Goal: Navigation & Orientation: Find specific page/section

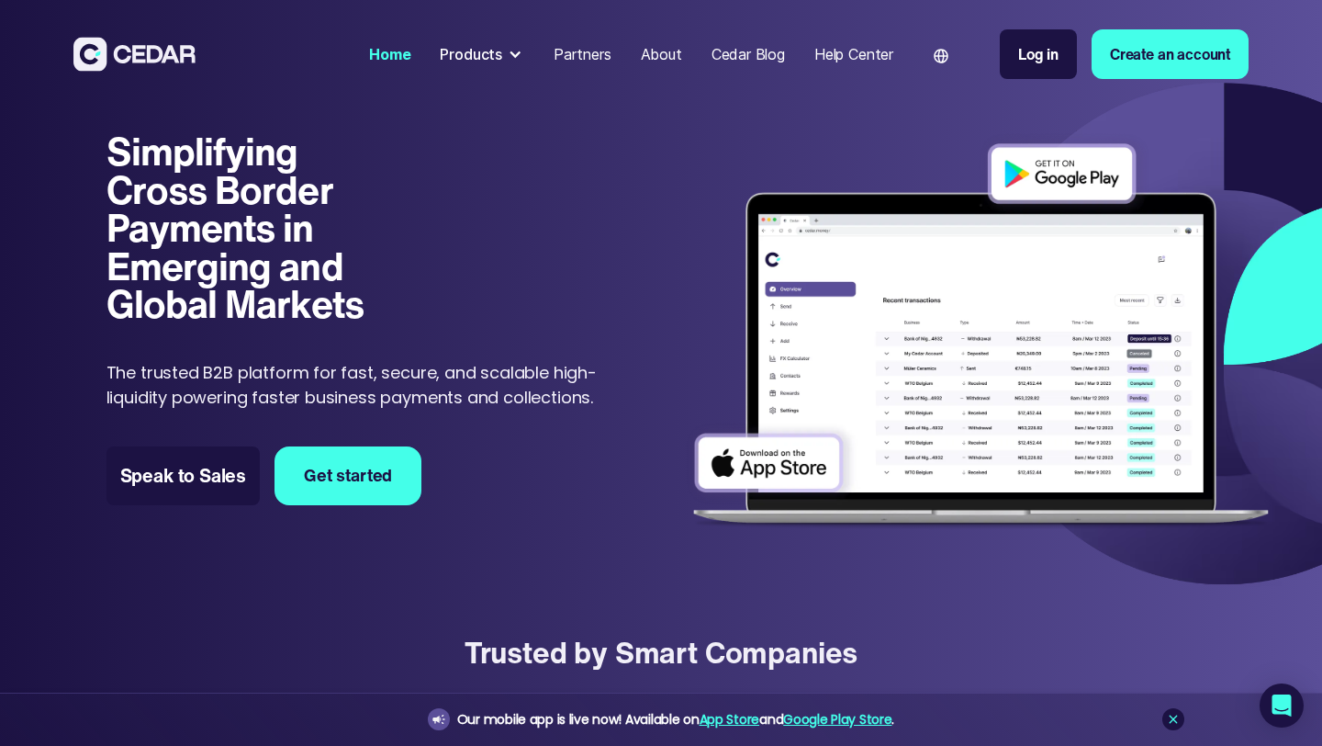
click at [474, 53] on div "Products" at bounding box center [471, 54] width 62 height 22
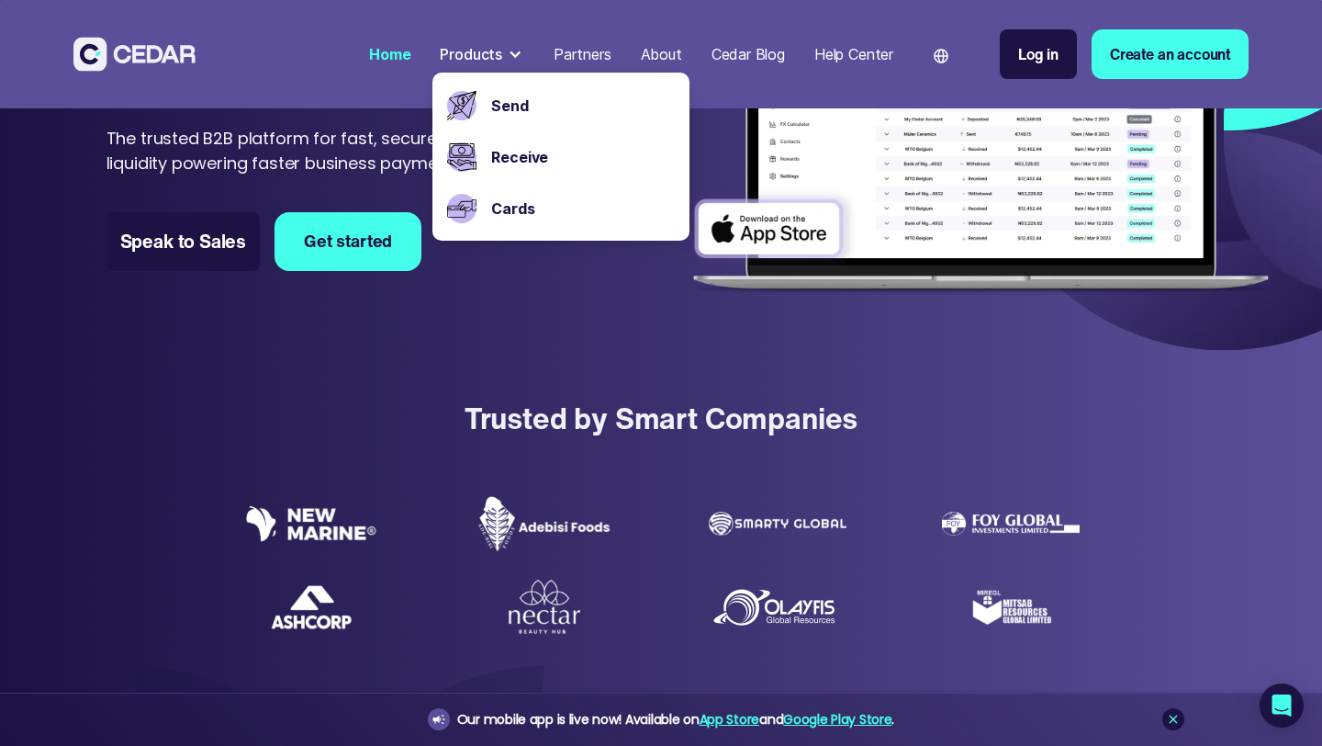
scroll to position [242, 0]
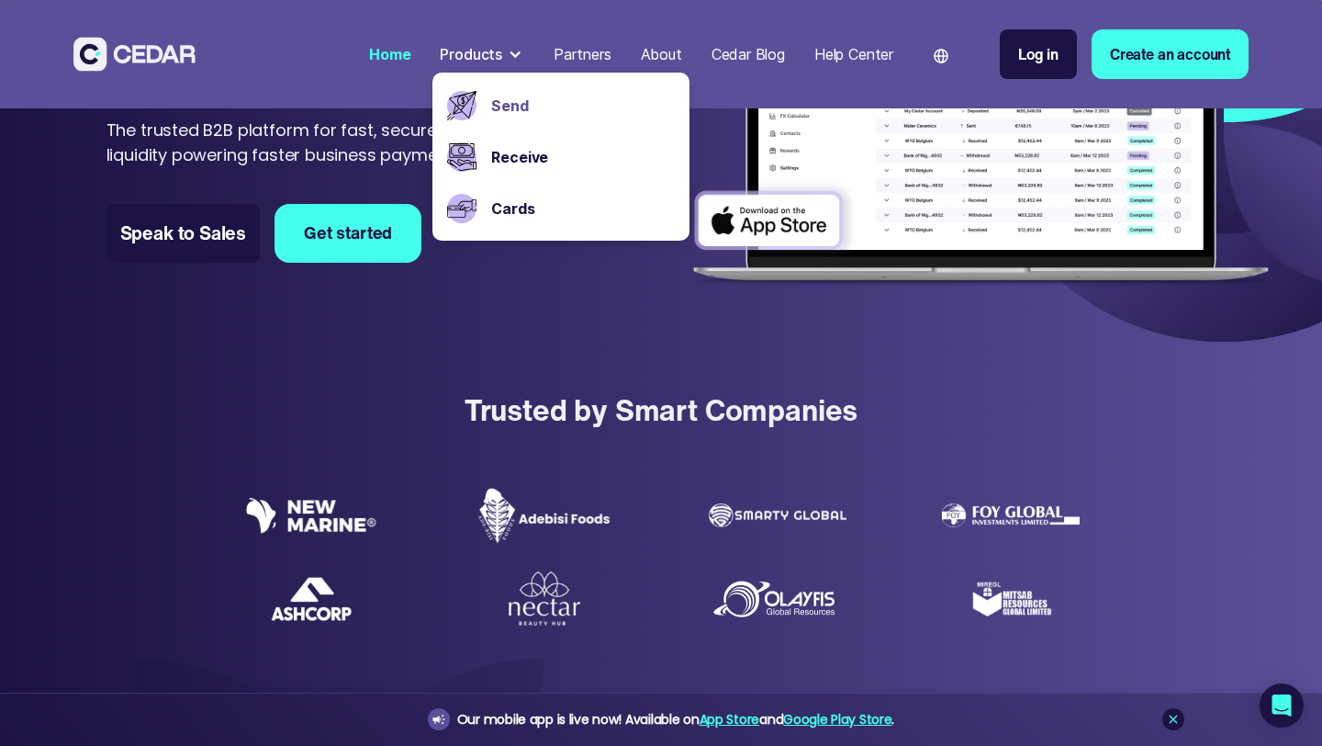
click at [502, 104] on link "Send" at bounding box center [583, 106] width 184 height 22
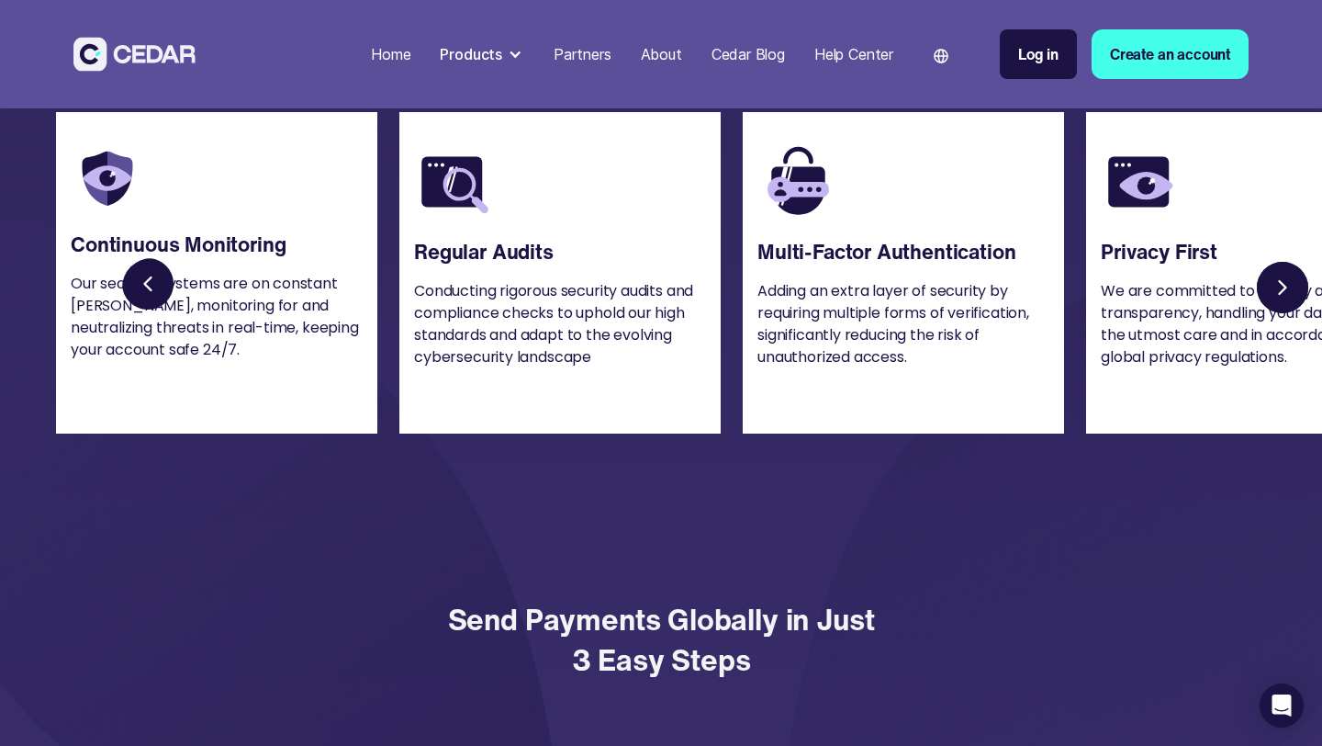
scroll to position [2472, 0]
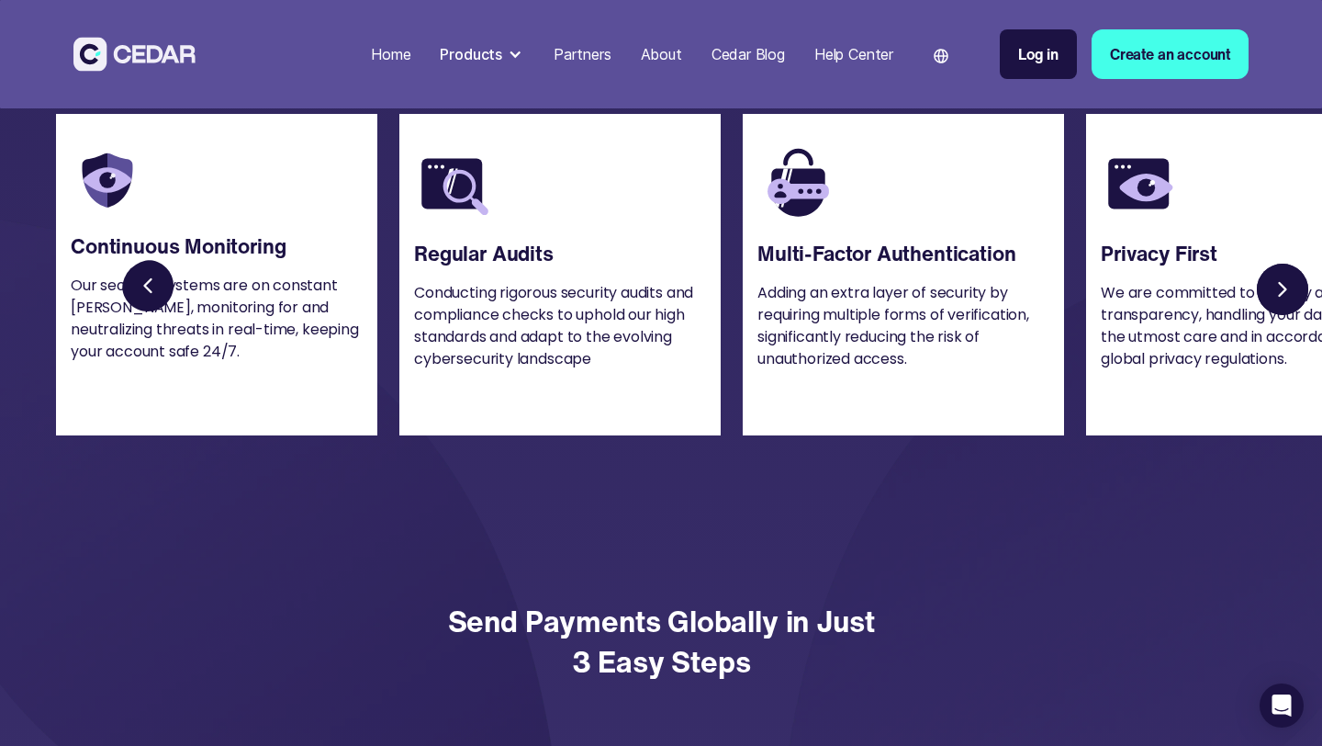
click at [1266, 290] on link "Next slide" at bounding box center [1282, 289] width 59 height 59
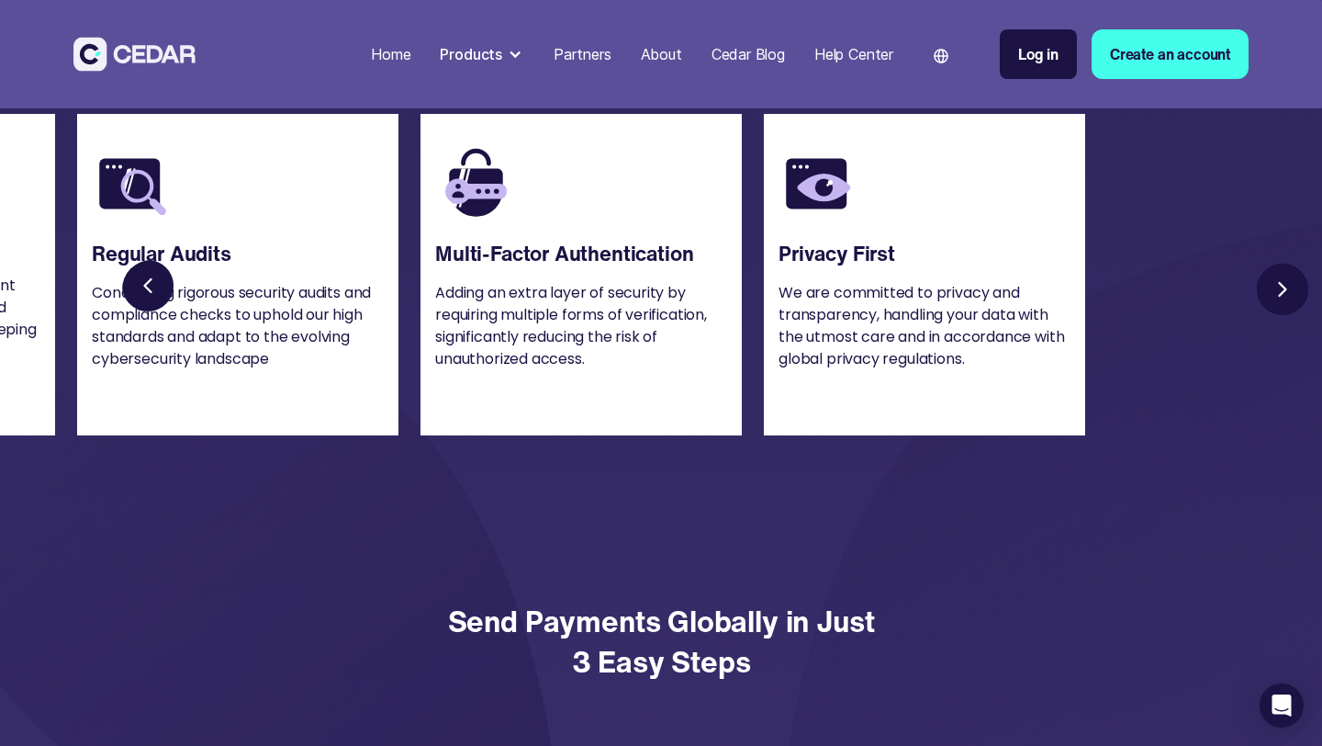
click at [726, 53] on div "Cedar Blog" at bounding box center [748, 54] width 73 height 22
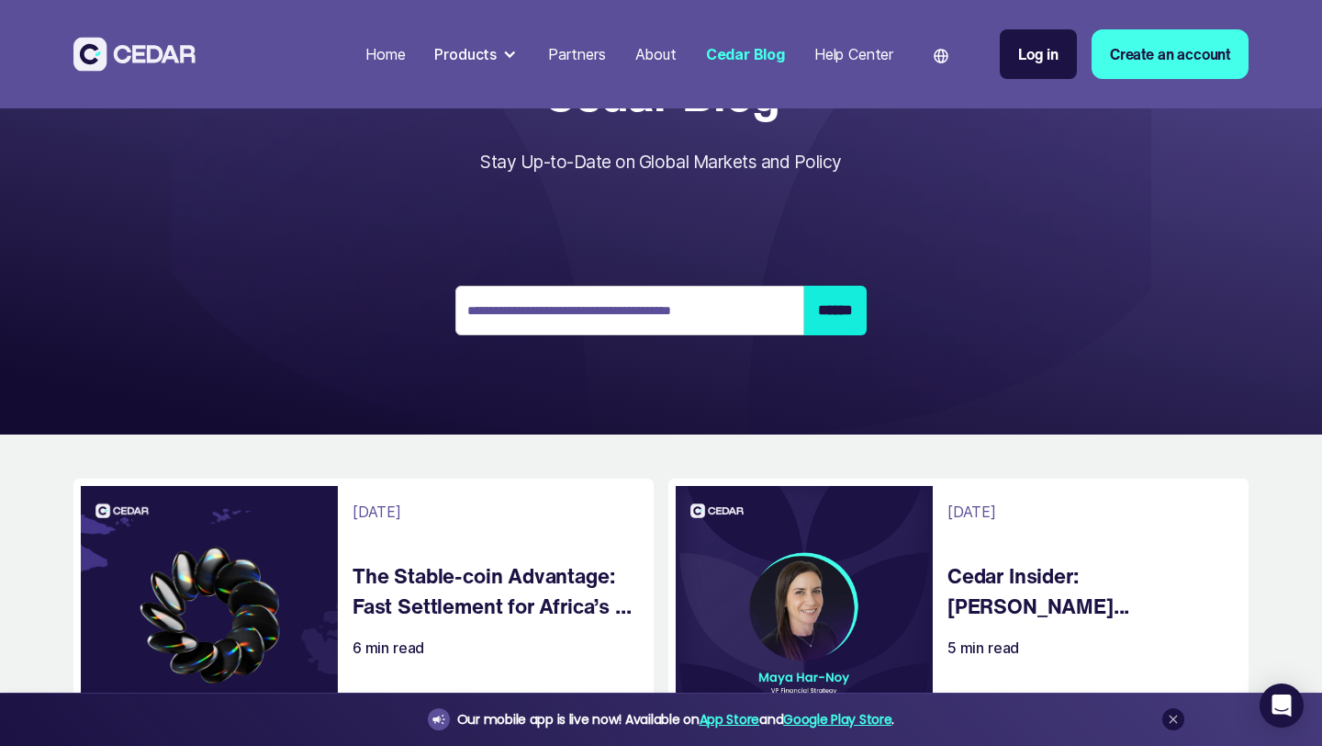
scroll to position [81, 0]
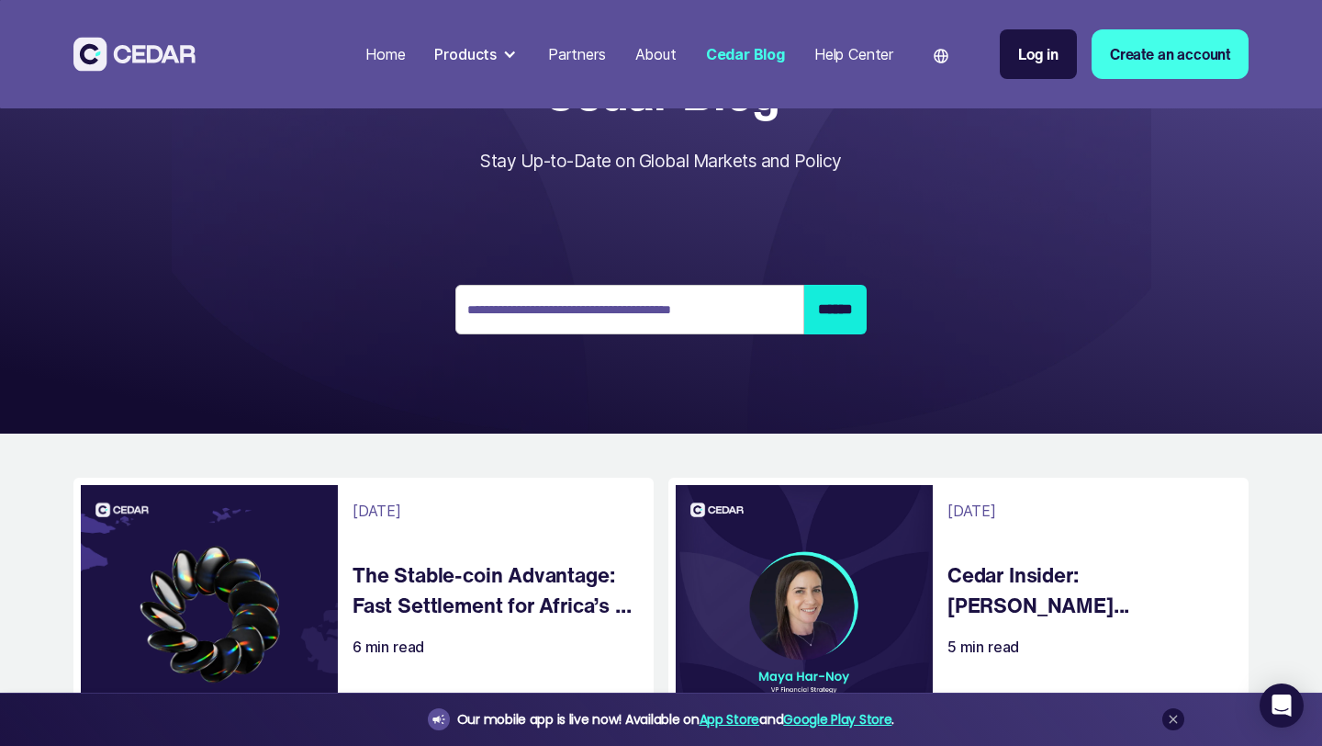
click at [374, 43] on div "Home" at bounding box center [384, 54] width 39 height 22
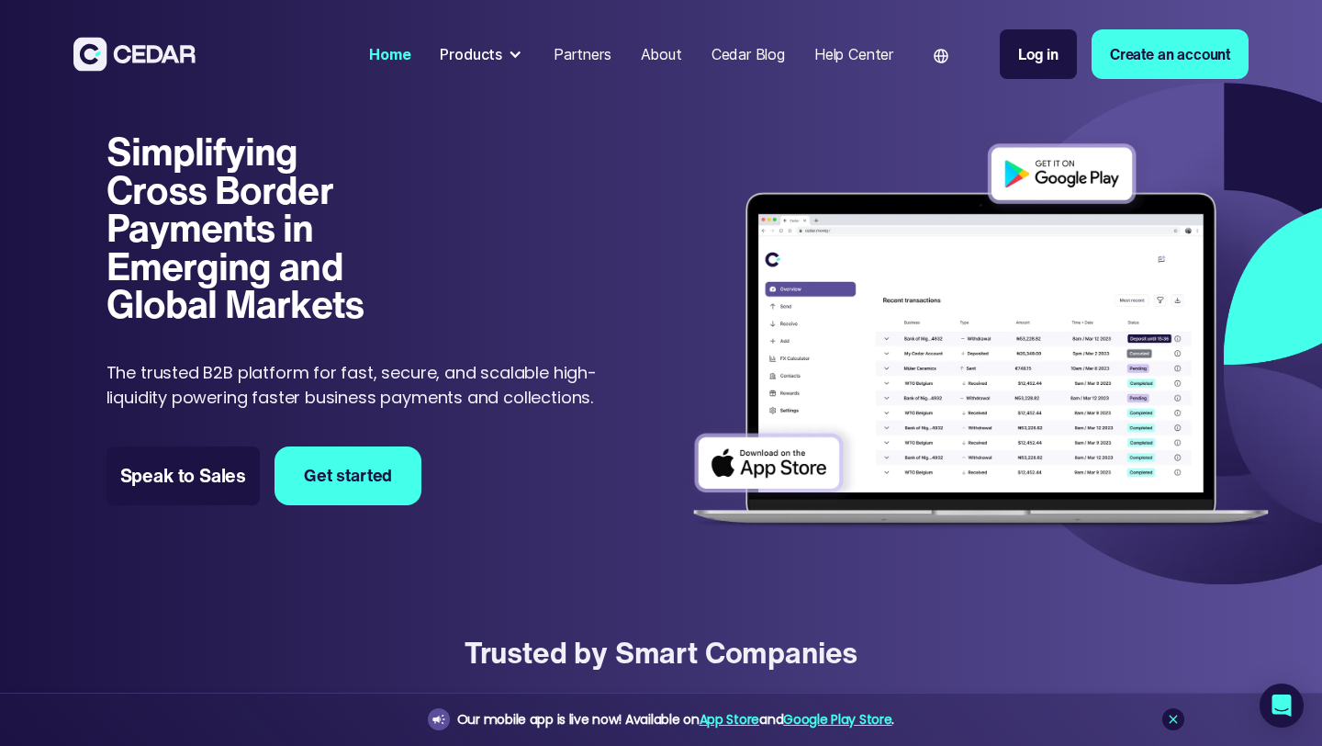
click at [500, 57] on div "Products" at bounding box center [481, 54] width 99 height 37
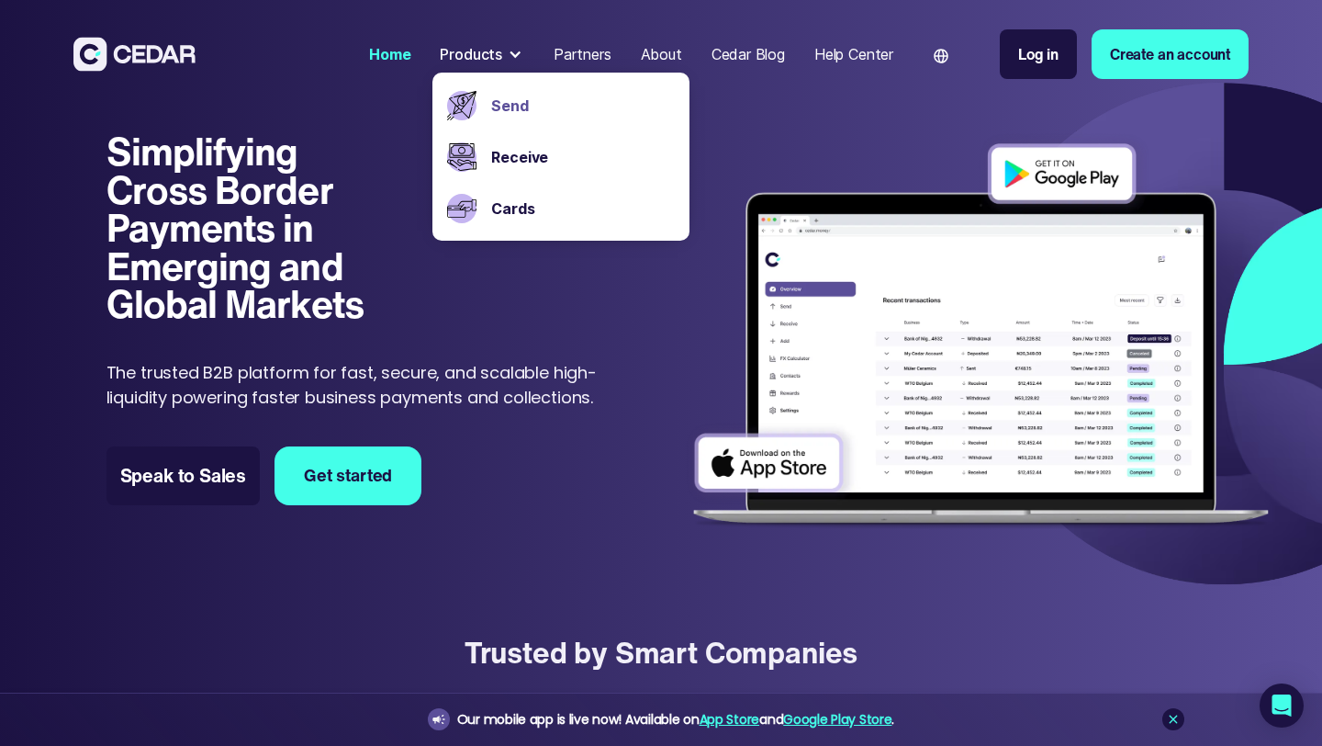
click at [508, 105] on link "Send" at bounding box center [583, 106] width 184 height 22
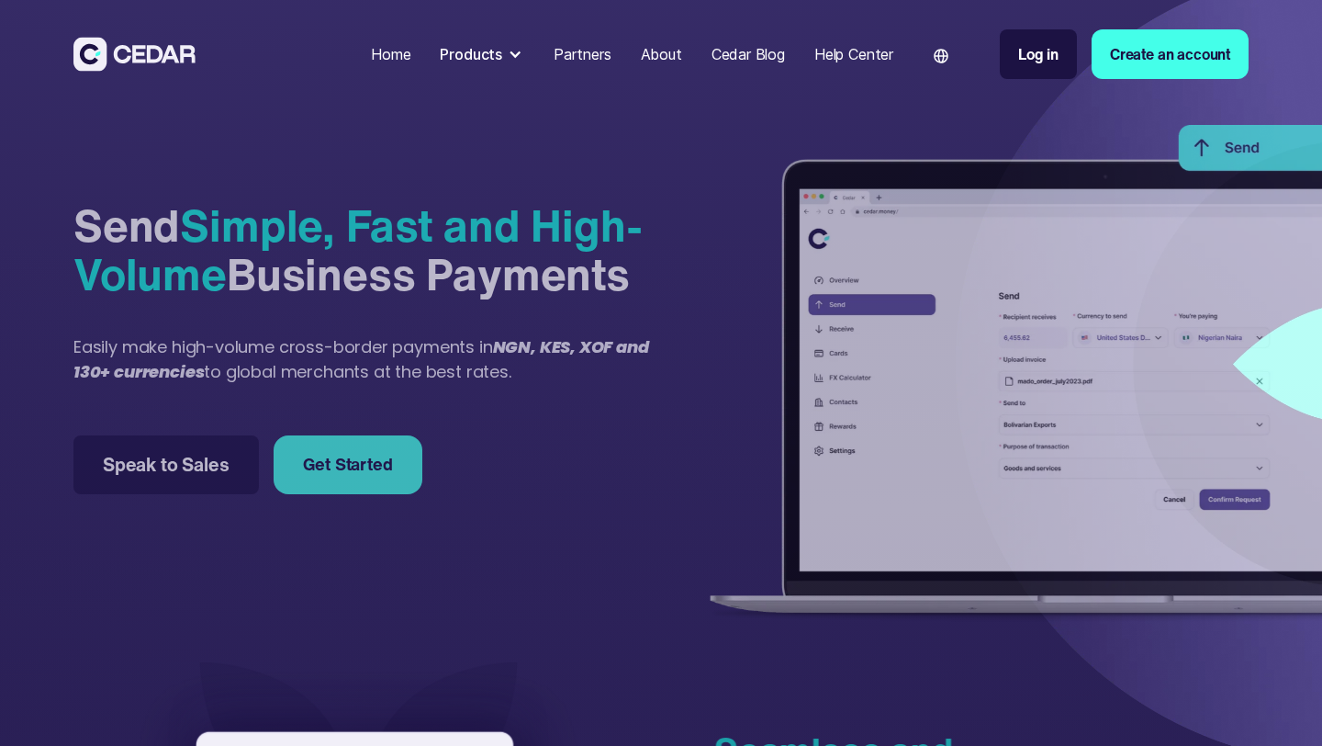
click at [512, 56] on div at bounding box center [515, 54] width 15 height 15
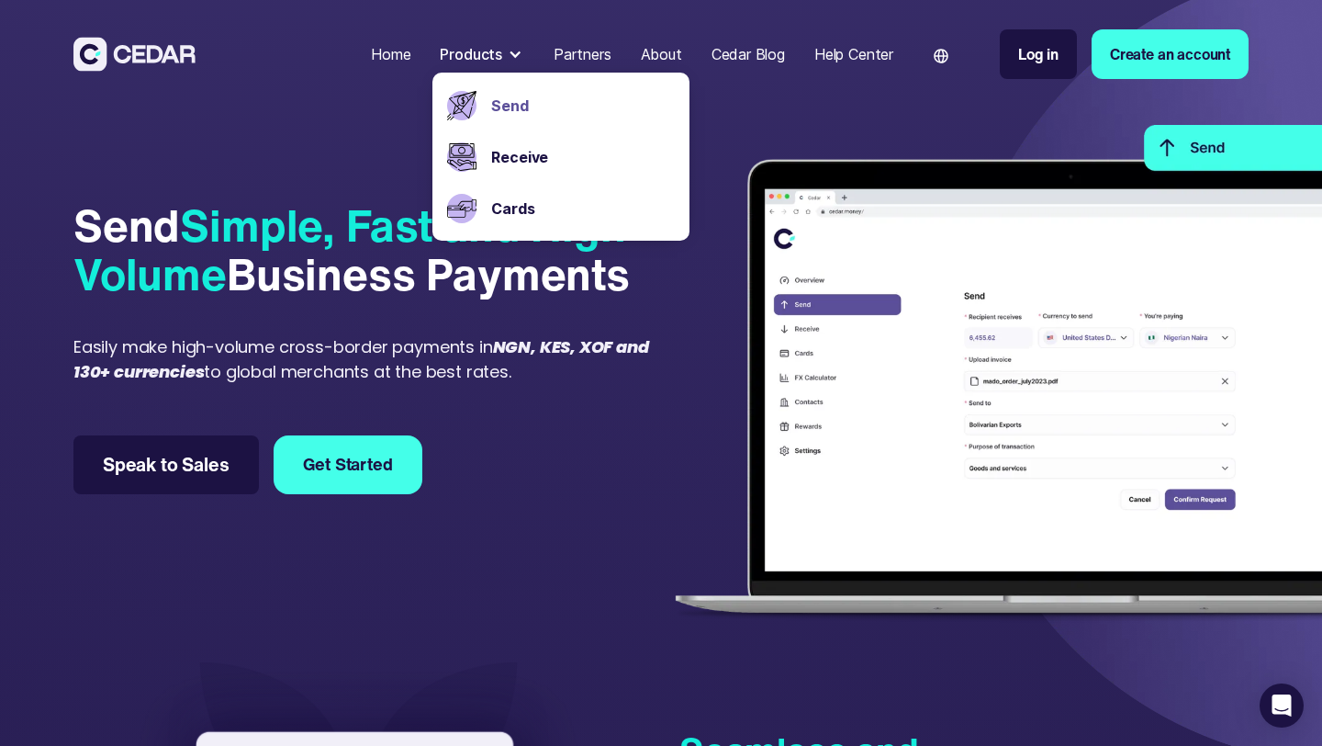
click at [507, 142] on div "Receive" at bounding box center [579, 156] width 191 height 51
click at [501, 155] on link "Receive" at bounding box center [583, 157] width 184 height 22
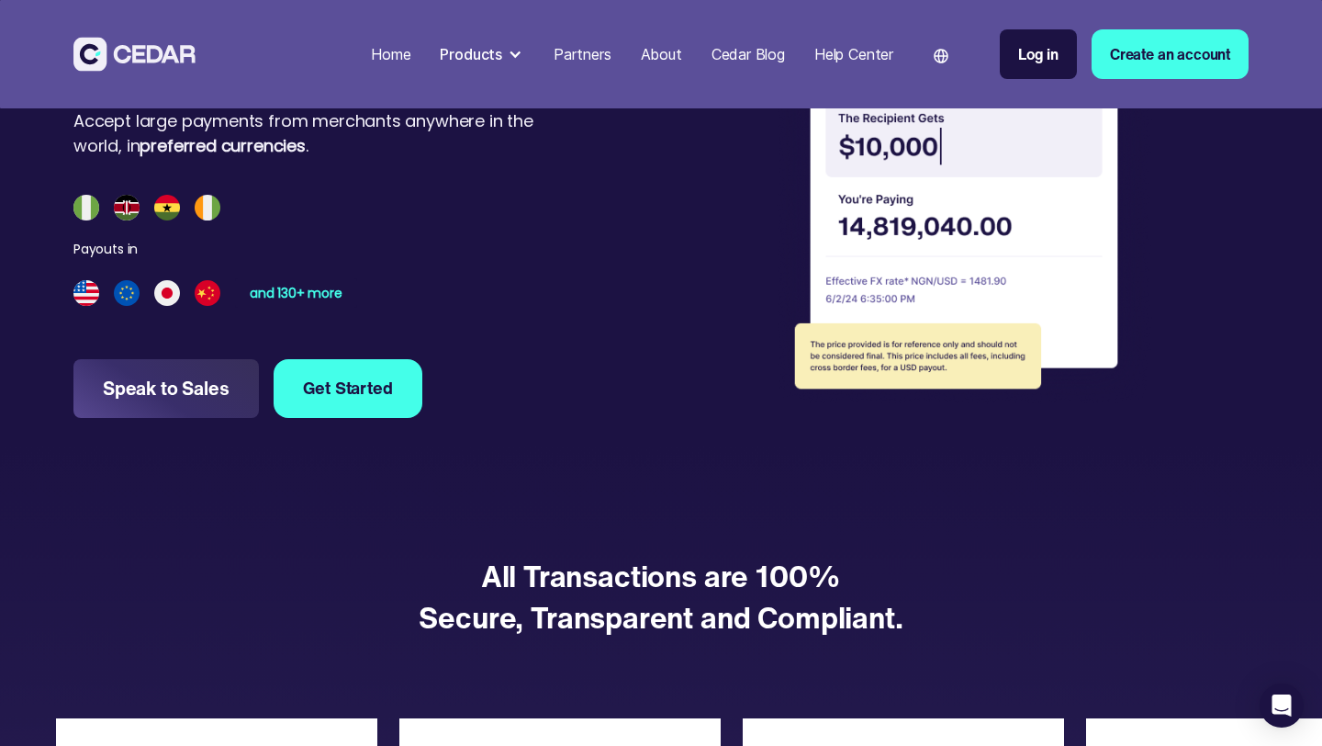
scroll to position [2306, 0]
